Goal: Check status: Check status

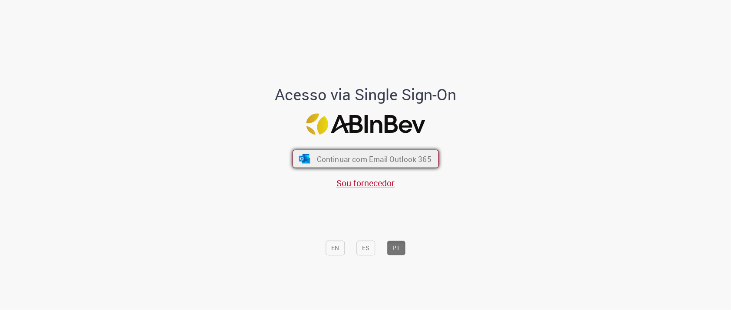
click at [348, 163] on span "Continuar com Email Outlook 365" at bounding box center [373, 159] width 115 height 10
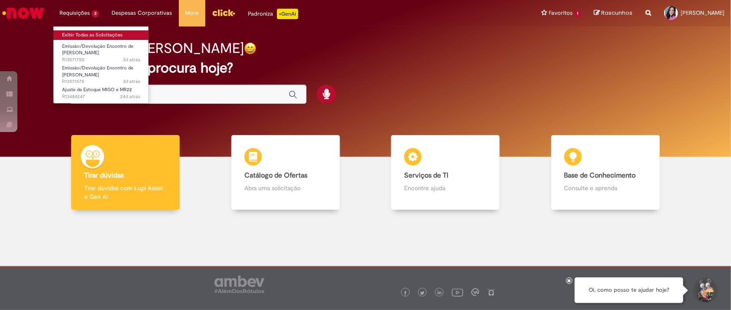
click at [84, 37] on link "Exibir Todas as Solicitações" at bounding box center [100, 35] width 95 height 10
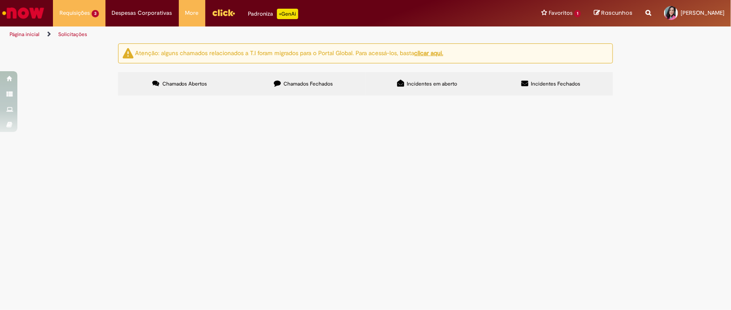
click at [0, 0] on span "EC EXP. Nepomuceno CG" at bounding box center [0, 0] width 0 height 0
click at [0, 0] on span "Ec Ghisolfi" at bounding box center [0, 0] width 0 height 0
click at [0, 0] on th "Descrição" at bounding box center [0, 0] width 0 height 0
